Goal: Task Accomplishment & Management: Use online tool/utility

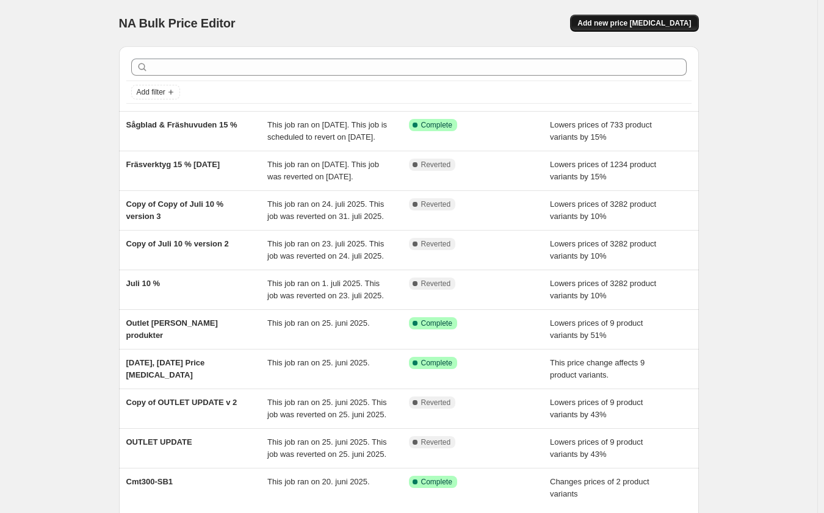
click at [630, 18] on button "Add new price change job" at bounding box center [634, 23] width 128 height 17
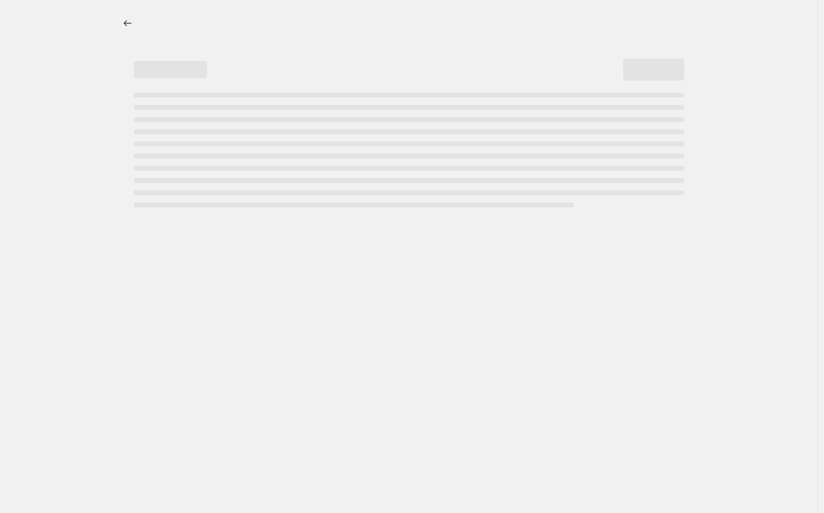
select select "percentage"
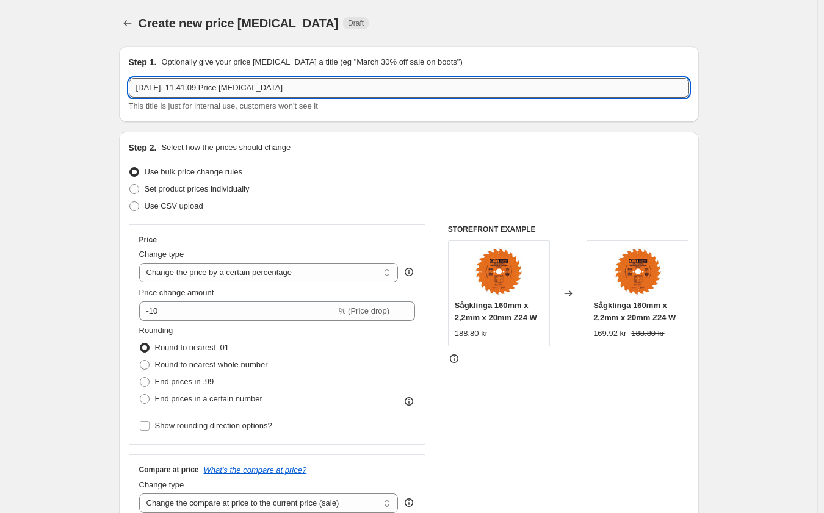
click at [268, 93] on input "15. sep. 2025, 11.41.09 Price change job" at bounding box center [409, 88] width 560 height 20
type input "A887 50 %"
click at [229, 192] on span "Set product prices individually" at bounding box center [197, 188] width 105 height 9
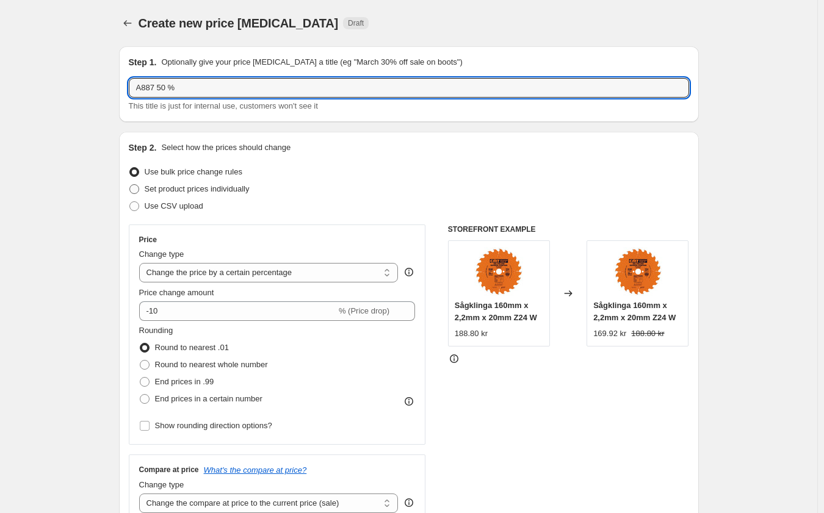
click at [130, 185] on input "Set product prices individually" at bounding box center [129, 184] width 1 height 1
radio input "true"
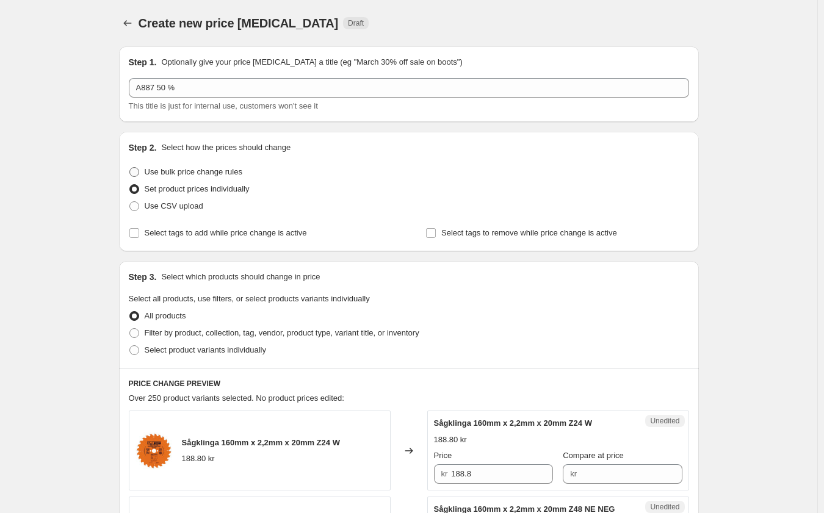
click at [200, 166] on span "Use bulk price change rules" at bounding box center [194, 172] width 98 height 12
click at [130, 167] on input "Use bulk price change rules" at bounding box center [129, 167] width 1 height 1
radio input "true"
select select "percentage"
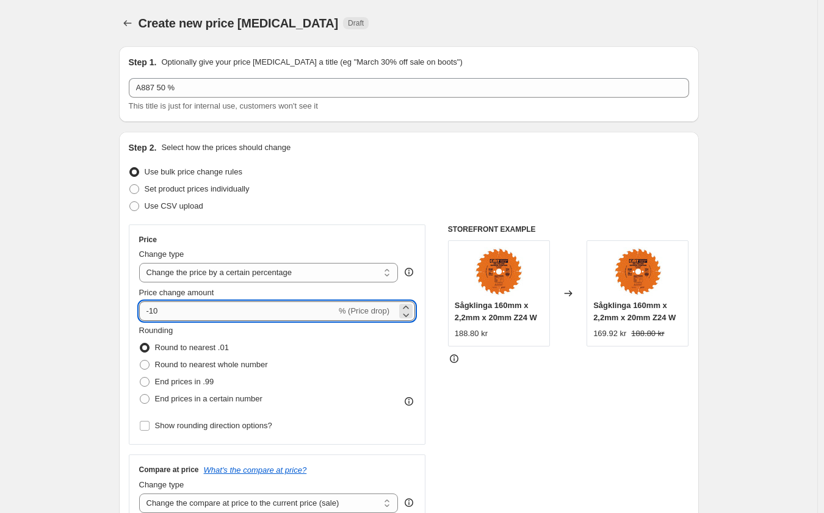
click at [264, 315] on input "-10" at bounding box center [237, 311] width 197 height 20
click at [263, 315] on input "-10" at bounding box center [237, 311] width 197 height 20
type input "-50"
click at [577, 426] on div "STOREFRONT EXAMPLE Sågklinga 160mm x 2,2mm x 20mm Z24 W 188.80 kr Changed to Så…" at bounding box center [568, 374] width 241 height 299
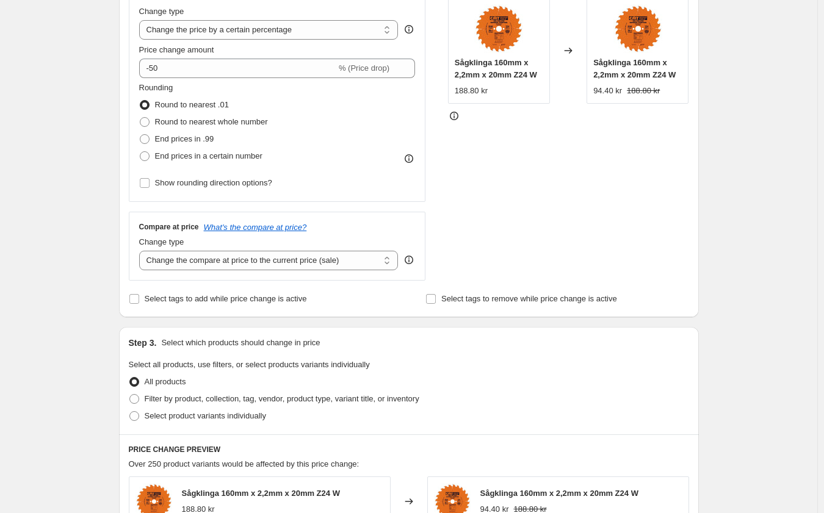
scroll to position [244, 0]
click at [313, 405] on label "Filter by product, collection, tag, vendor, product type, variant title, or inv…" at bounding box center [274, 397] width 290 height 17
click at [130, 394] on input "Filter by product, collection, tag, vendor, product type, variant title, or inv…" at bounding box center [129, 393] width 1 height 1
radio input "true"
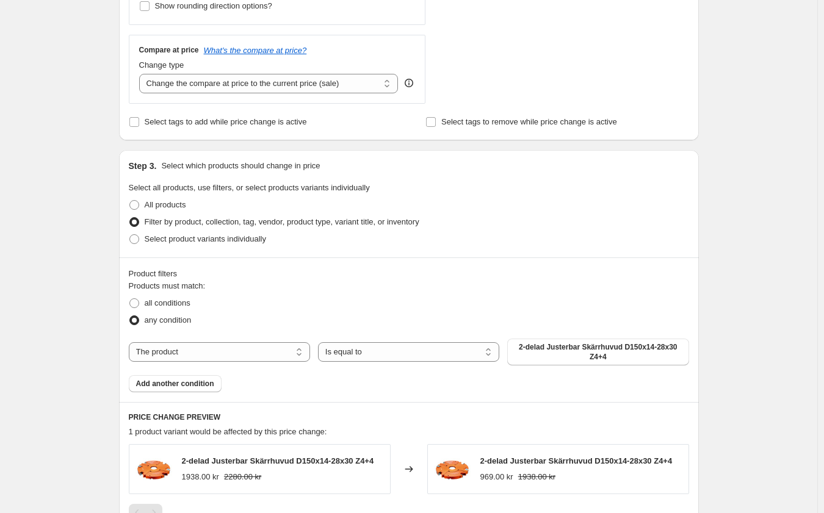
scroll to position [427, 0]
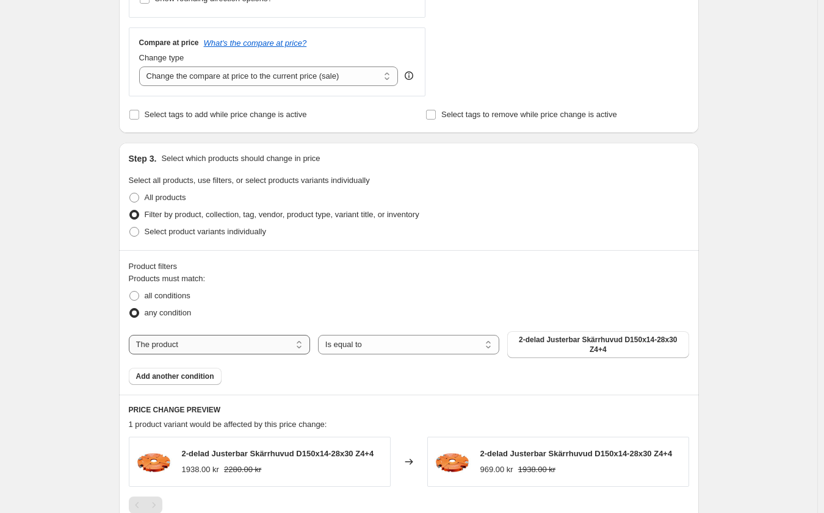
click at [280, 347] on select "The product The product's collection The product's tag The product's vendor The…" at bounding box center [219, 345] width 181 height 20
select select "collection"
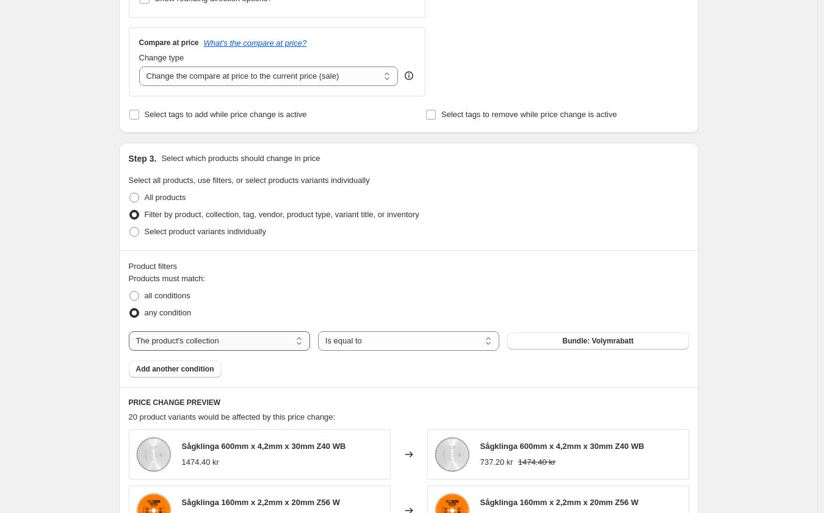
click at [257, 345] on select "The product The product's collection The product's tag The product's vendor The…" at bounding box center [219, 341] width 181 height 20
click at [447, 372] on div "Products must match: all conditions any condition The product The product's col…" at bounding box center [409, 325] width 560 height 105
click at [580, 342] on span "Bundle: Volymrabatt" at bounding box center [598, 341] width 71 height 10
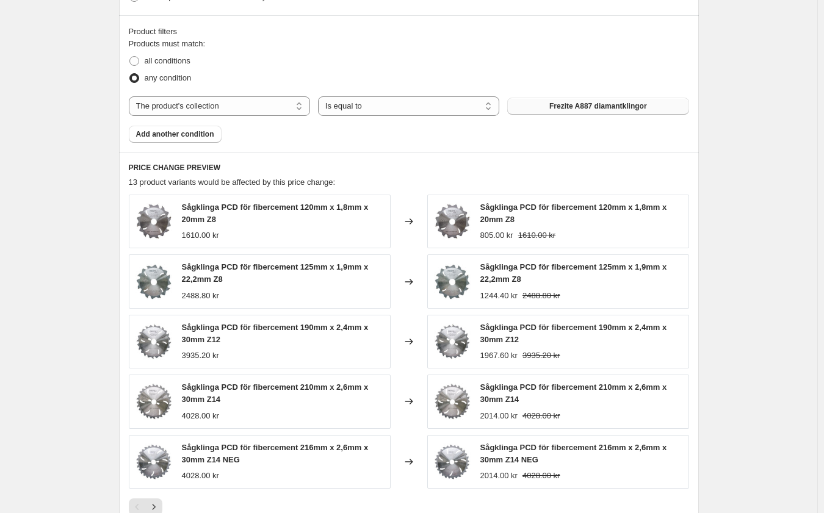
scroll to position [864, 0]
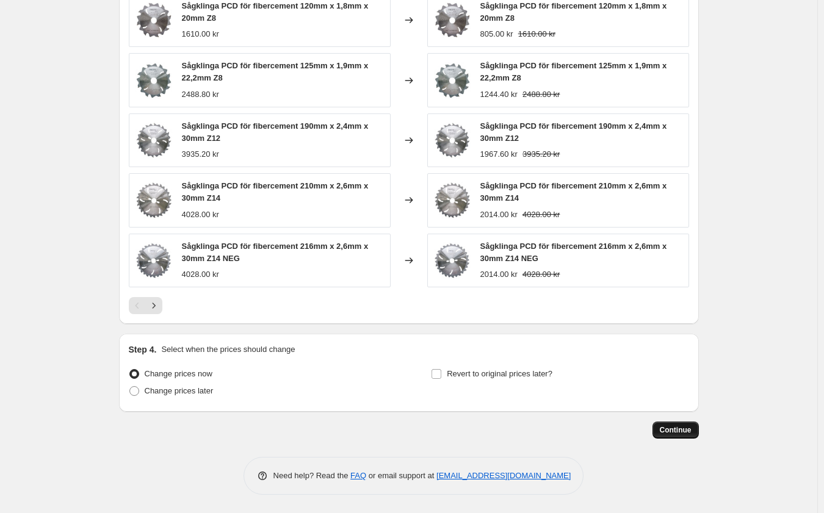
click at [681, 430] on span "Continue" at bounding box center [676, 430] width 32 height 10
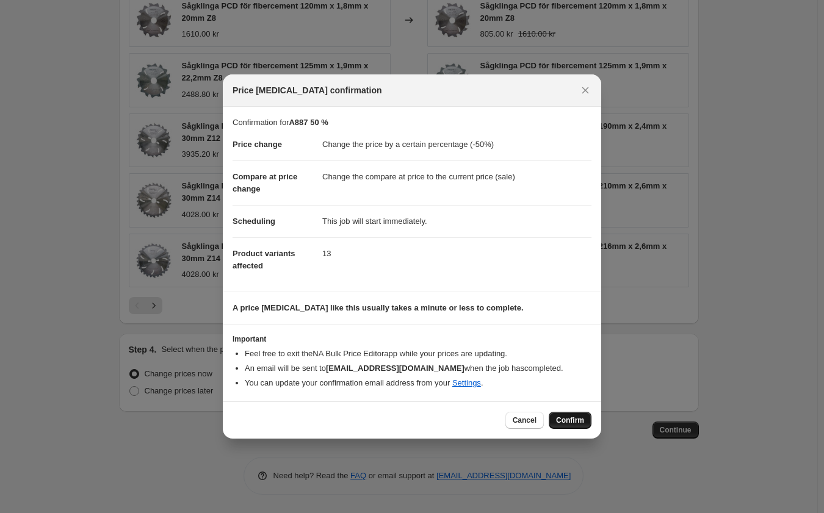
click at [570, 422] on span "Confirm" at bounding box center [570, 420] width 28 height 10
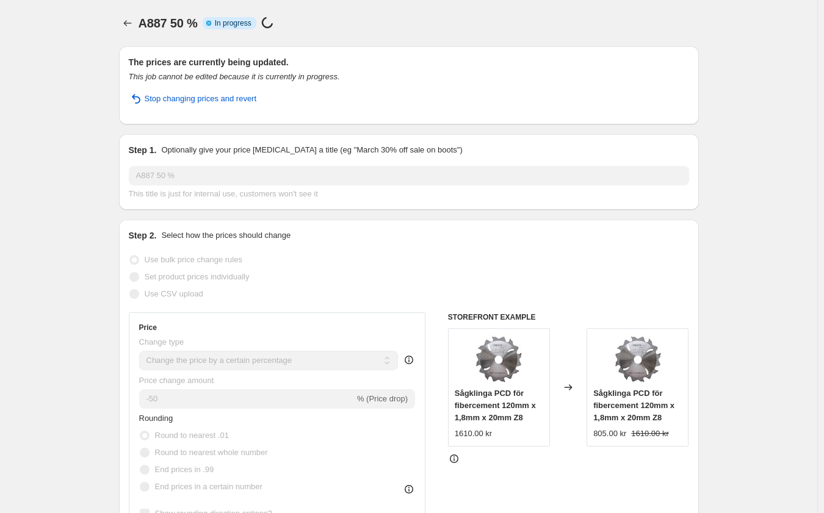
select select "percentage"
select select "collection"
